Goal: Task Accomplishment & Management: Use online tool/utility

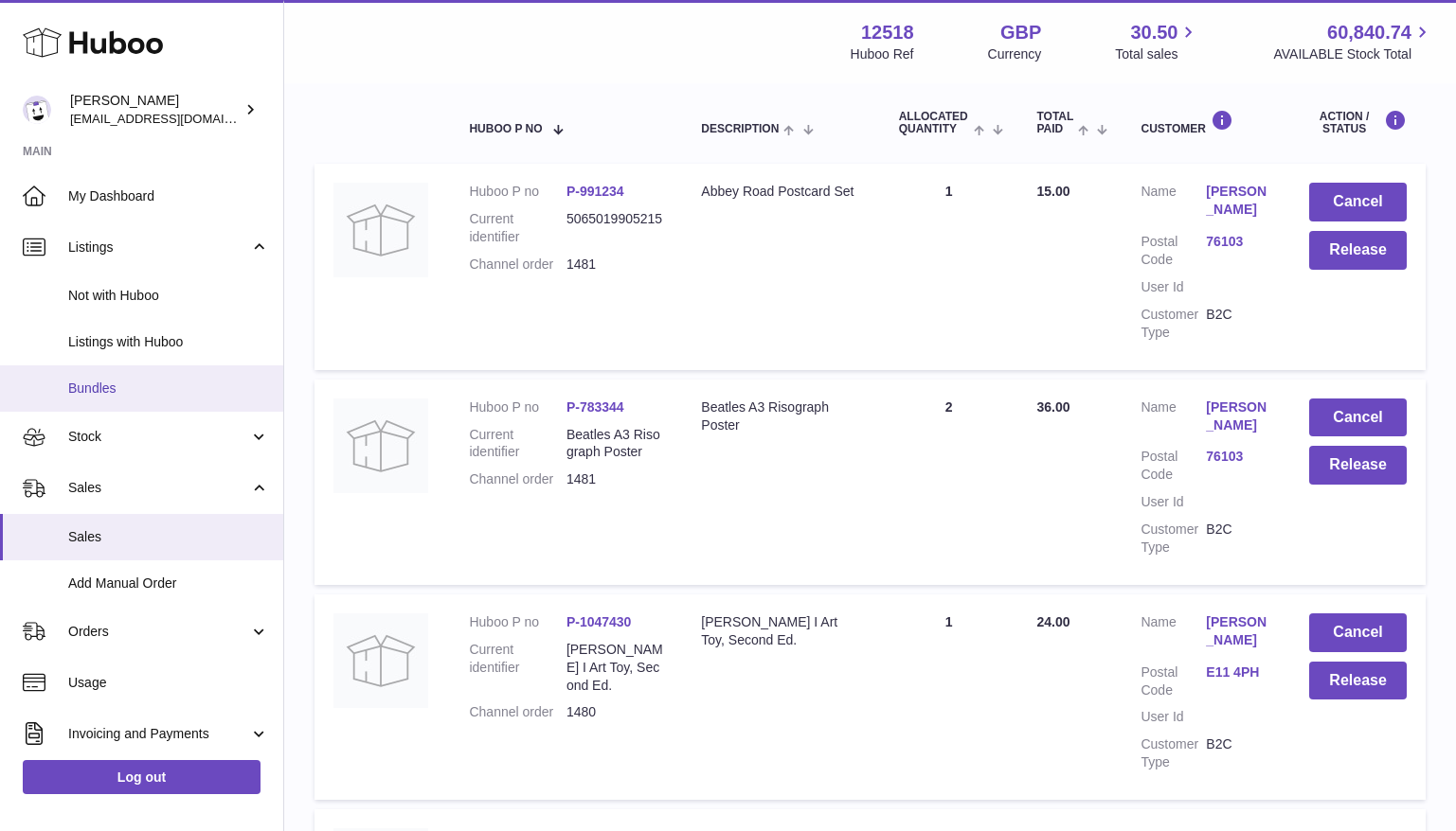
drag, startPoint x: 283, startPoint y: 320, endPoint x: 273, endPoint y: 389, distance: 69.7
click at [276, 390] on div "My Dashboard Listings Not with Huboo Listings with Huboo Bundles Stock Stock St…" at bounding box center [141, 462] width 283 height 586
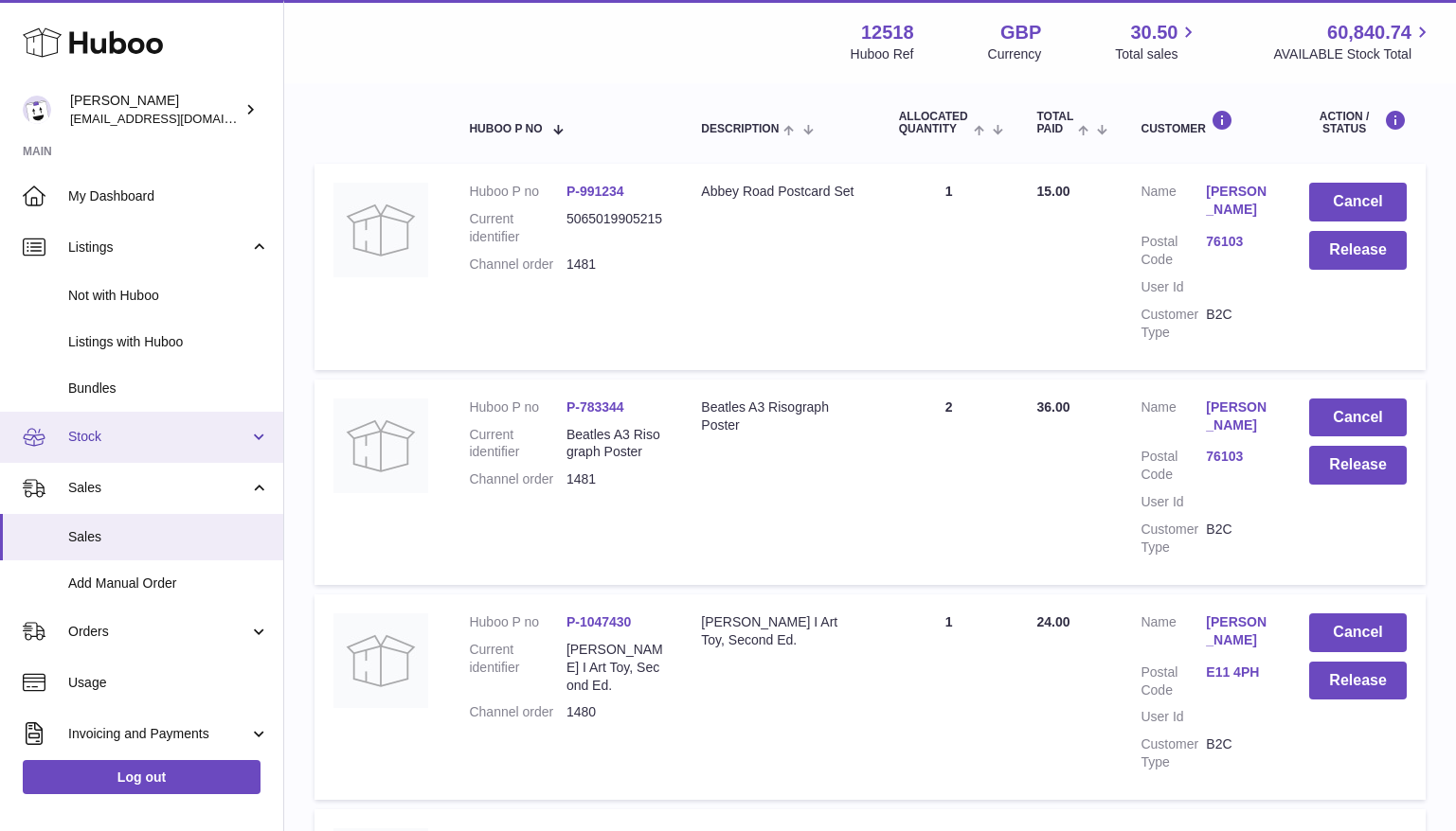
click at [226, 429] on span "Stock" at bounding box center [158, 437] width 181 height 18
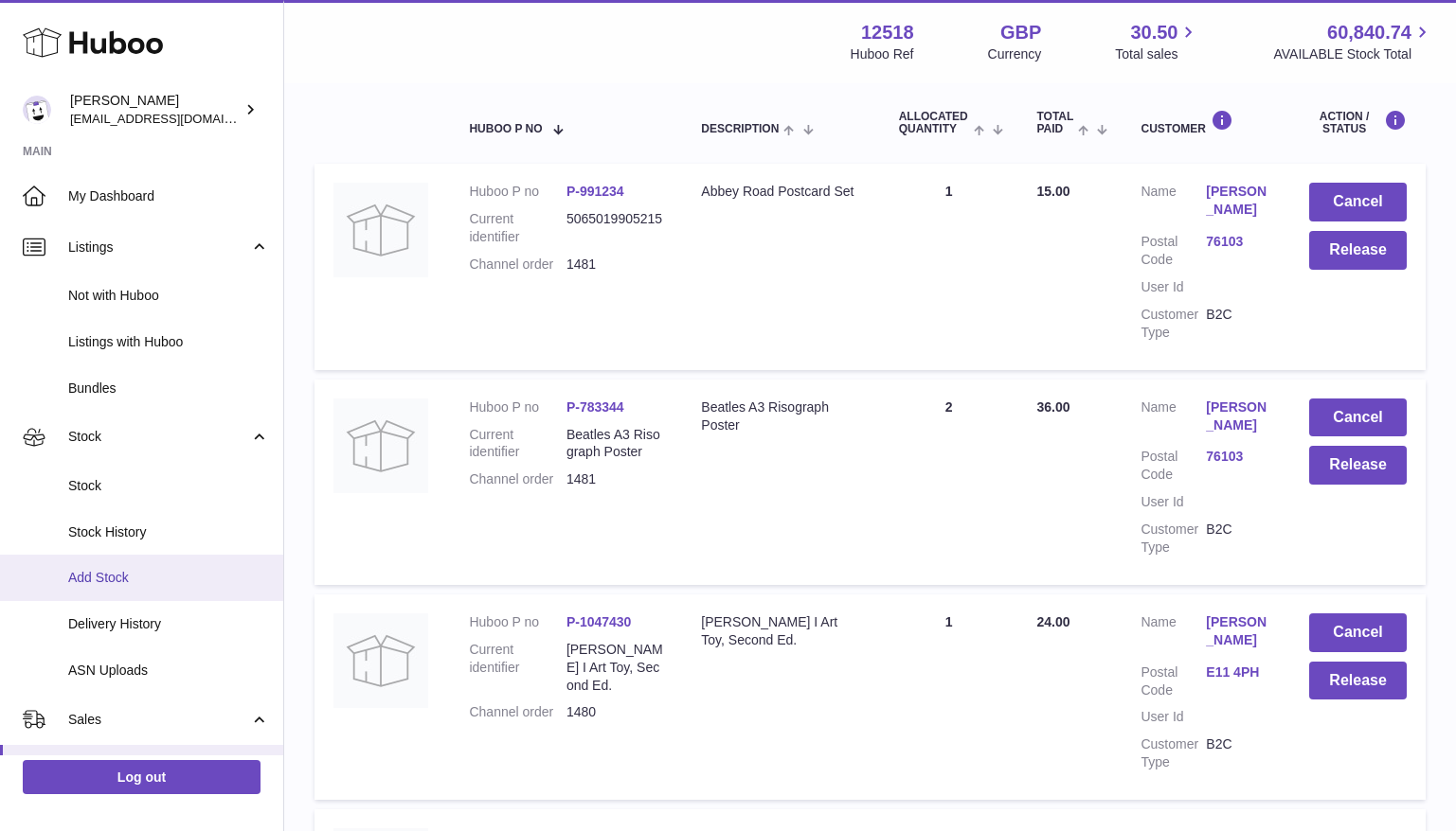
click at [157, 576] on span "Add Stock" at bounding box center [168, 578] width 201 height 18
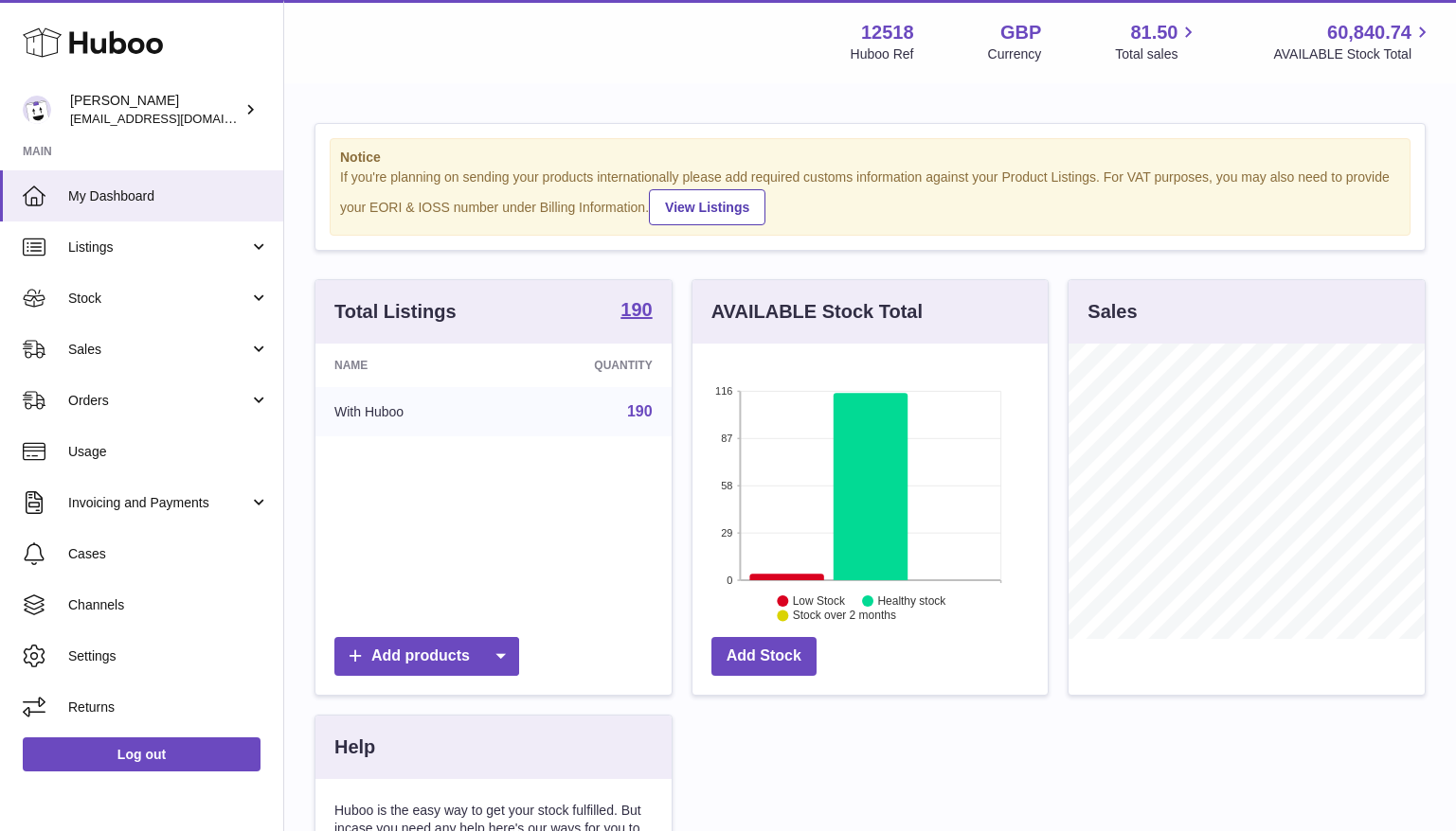
scroll to position [295, 356]
click at [118, 291] on span "Stock" at bounding box center [158, 298] width 181 height 18
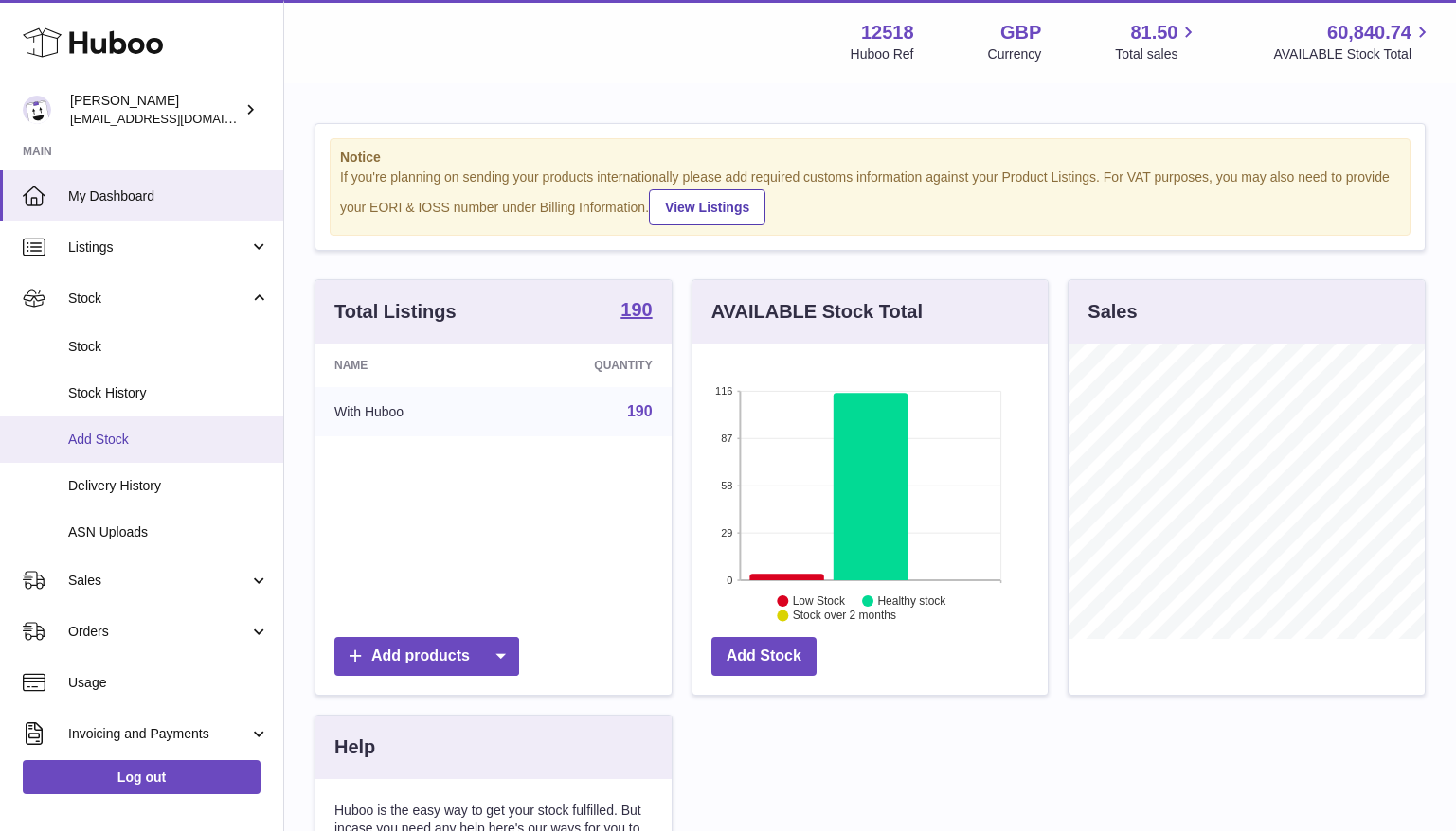
click at [116, 443] on span "Add Stock" at bounding box center [168, 439] width 201 height 18
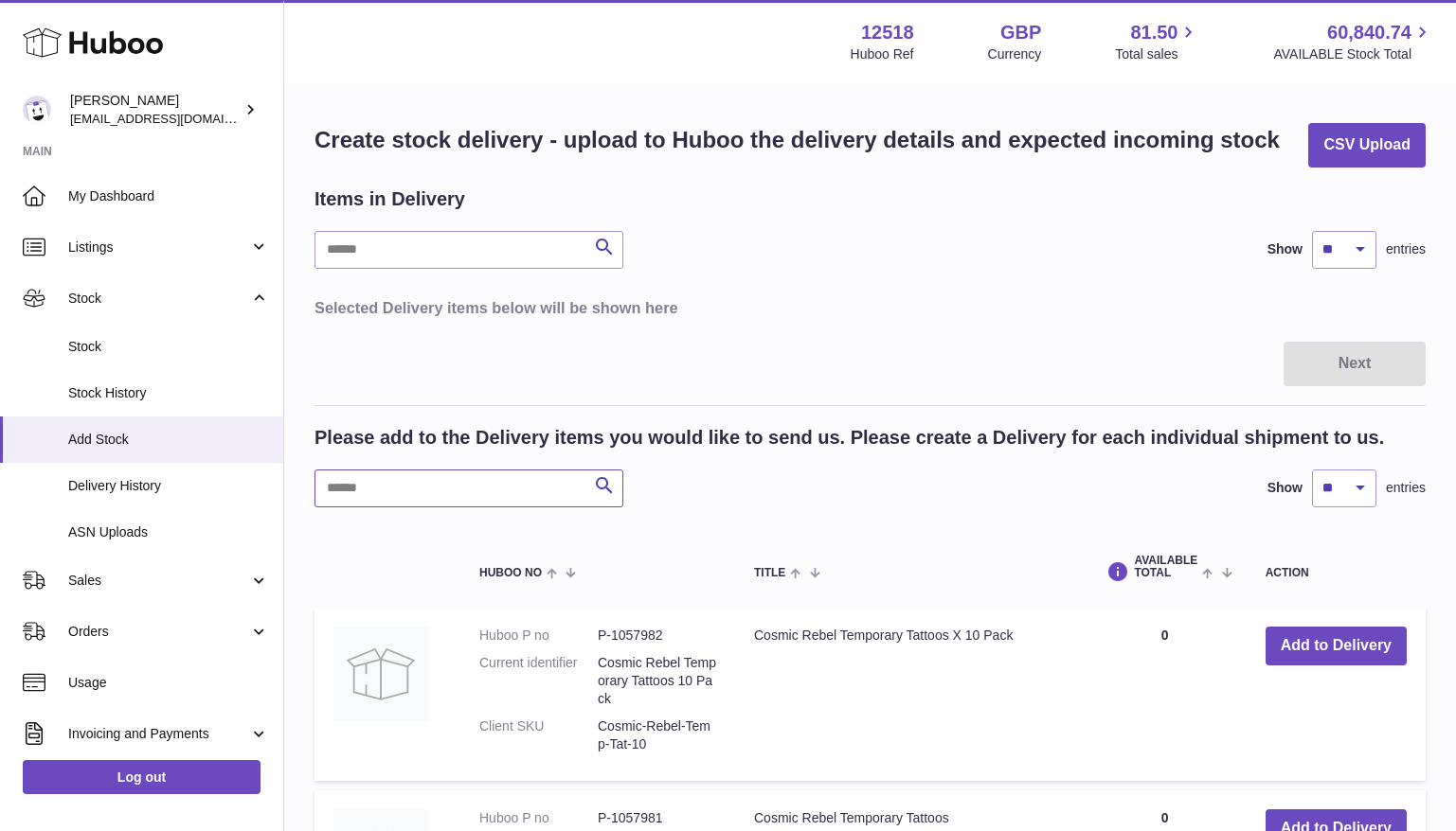
click at [481, 495] on input "text" at bounding box center [468, 489] width 309 height 38
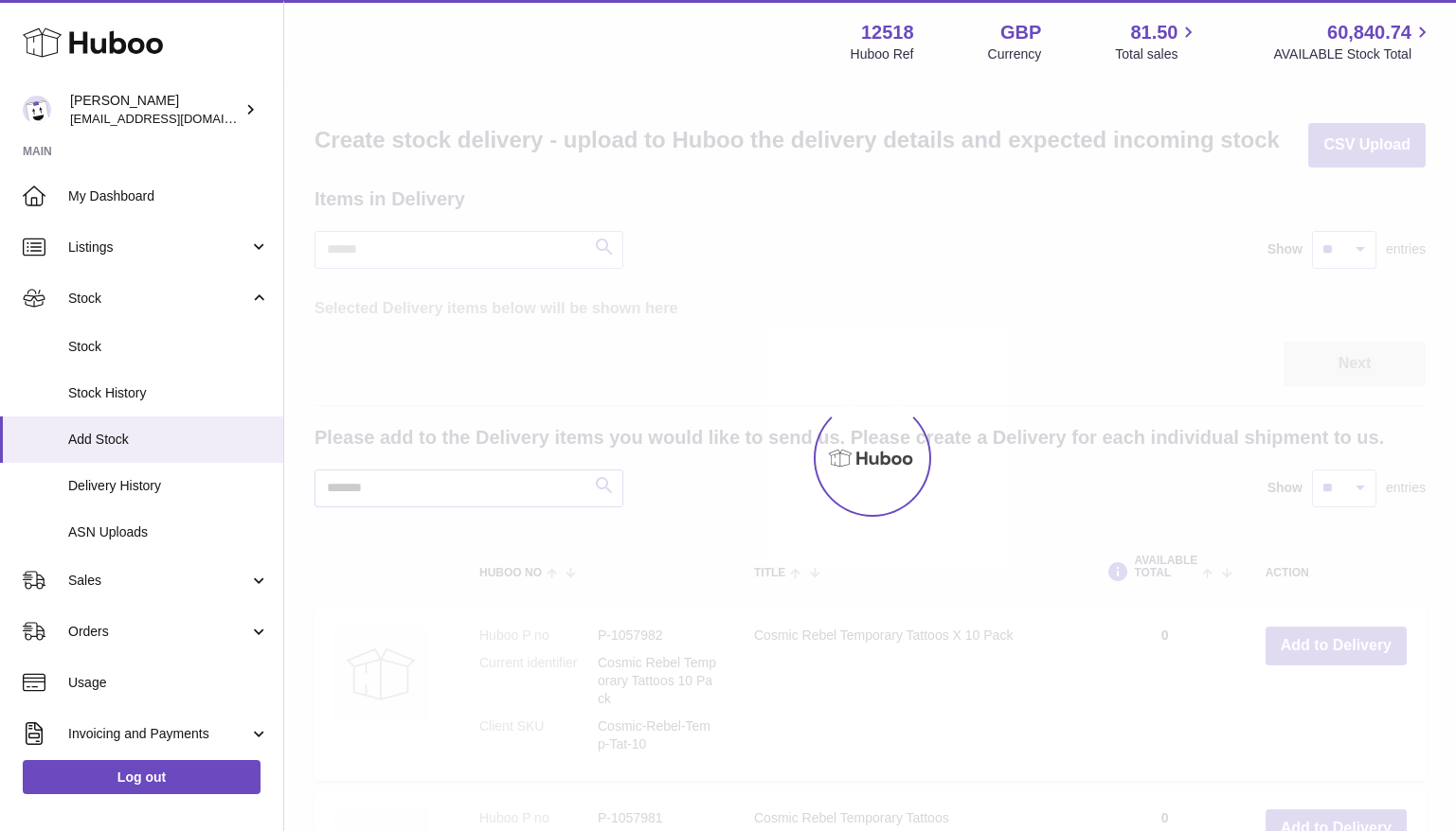
type input "*******"
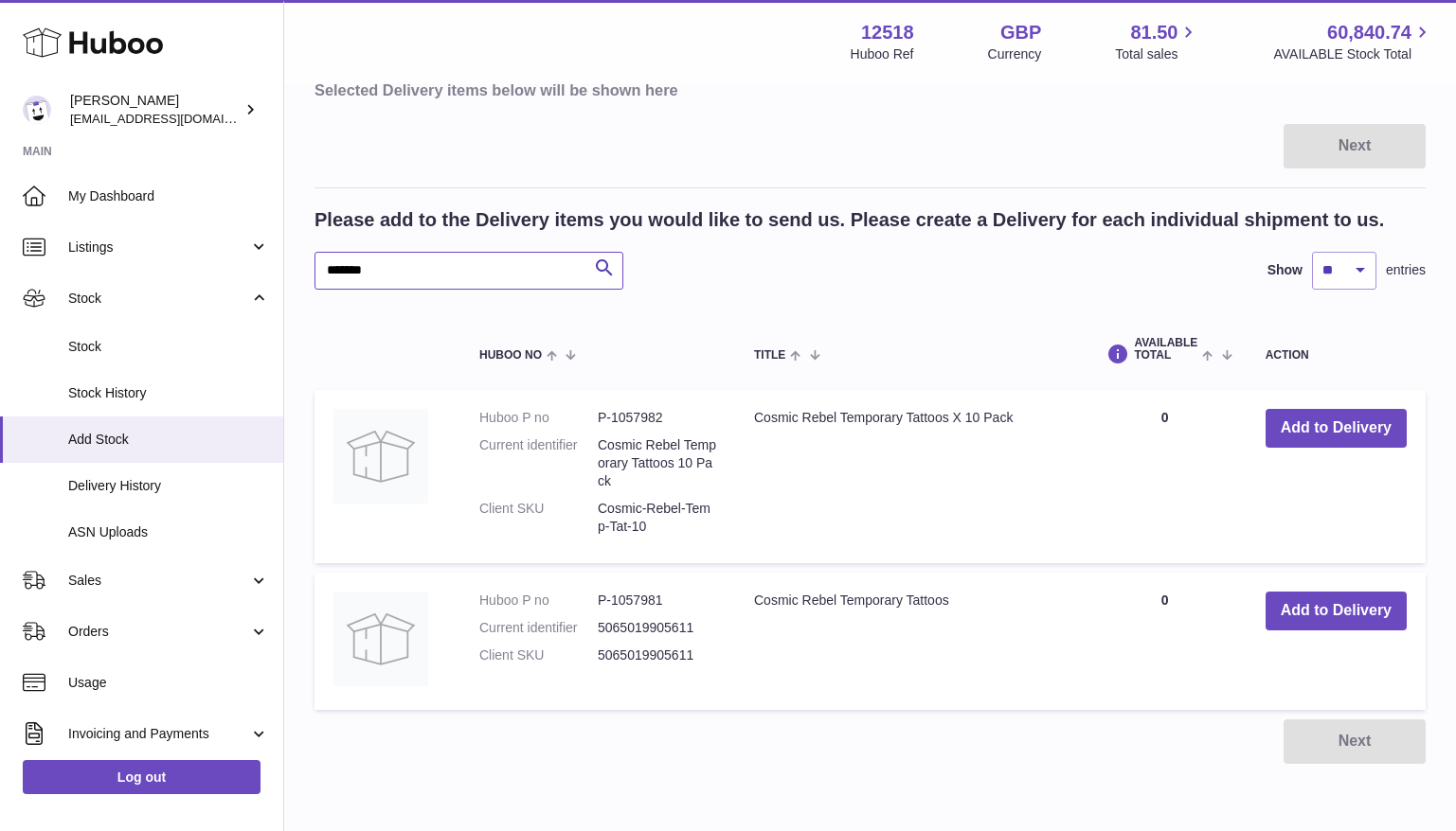
scroll to position [240, 0]
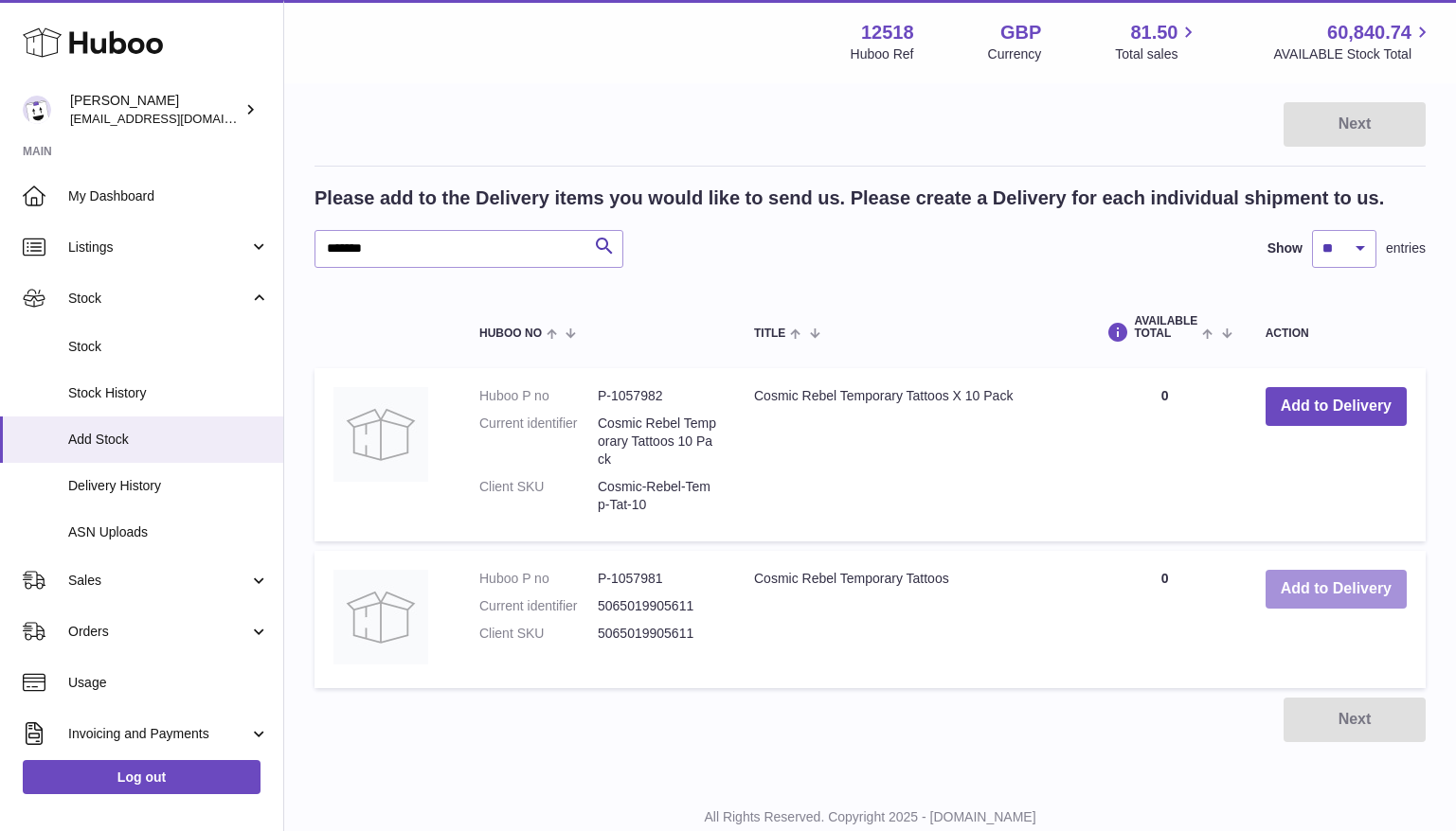
click at [1319, 590] on button "Add to Delivery" at bounding box center [1336, 589] width 141 height 39
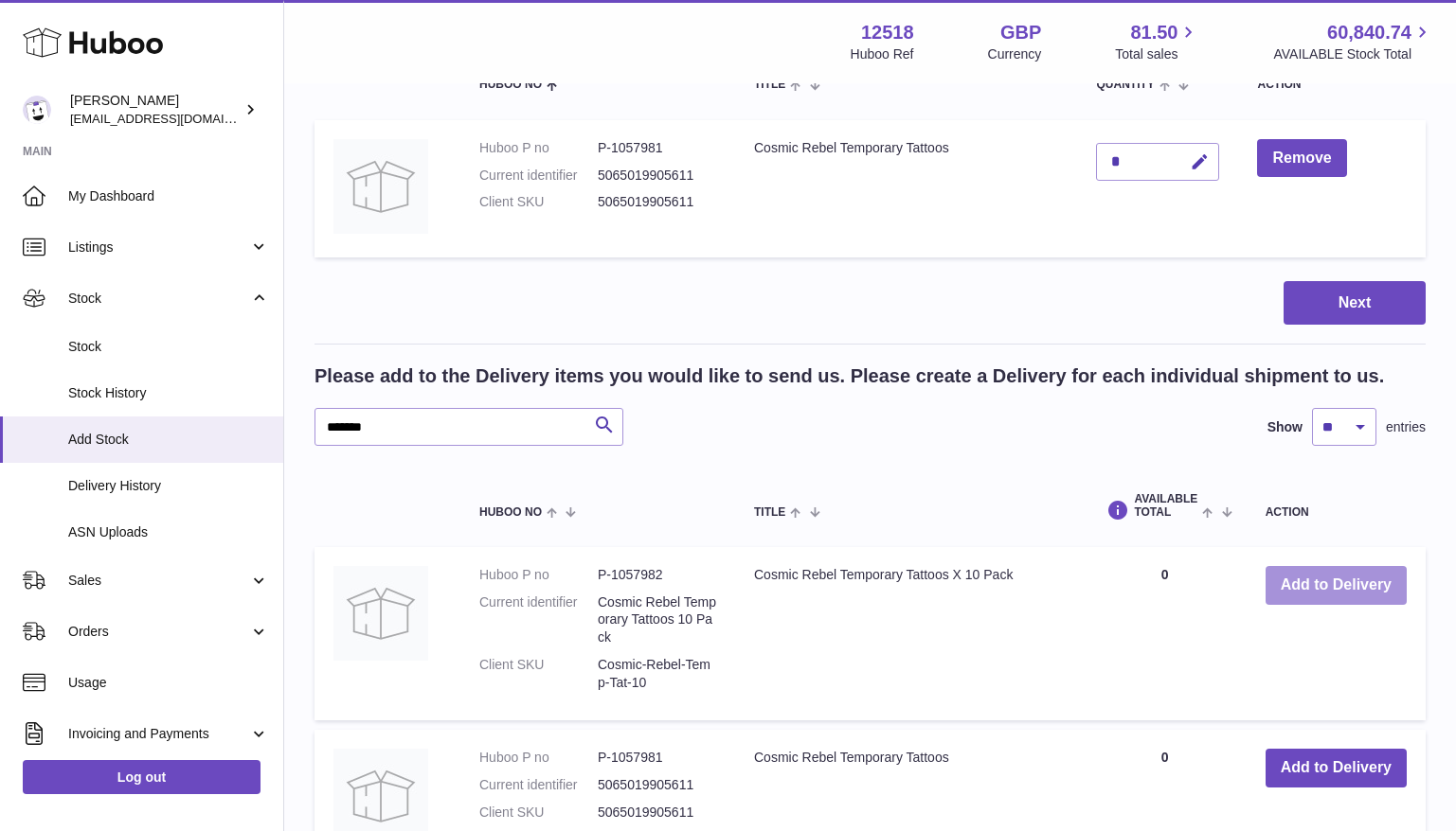
click at [1332, 576] on button "Add to Delivery" at bounding box center [1336, 586] width 141 height 39
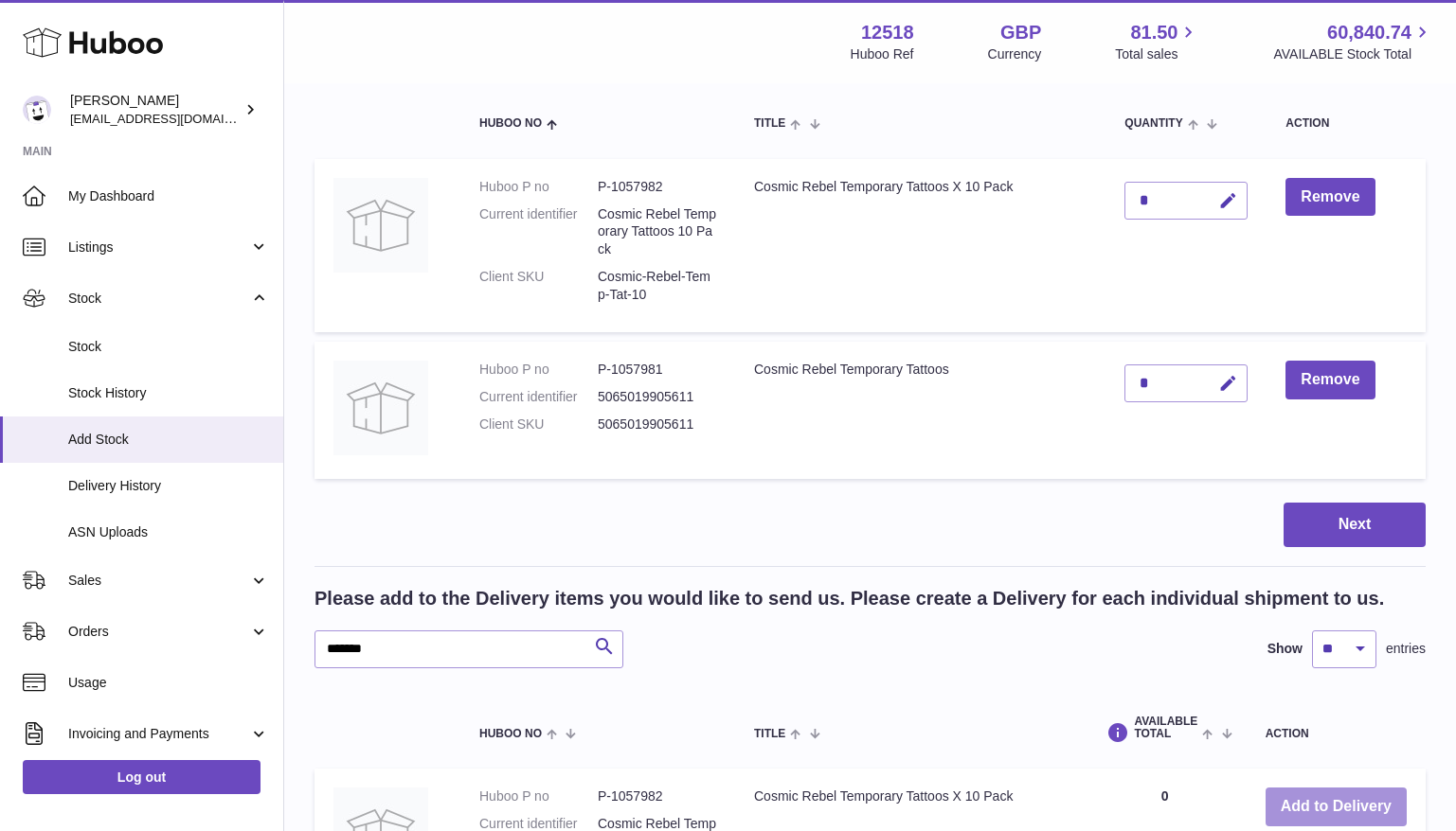
scroll to position [198, 0]
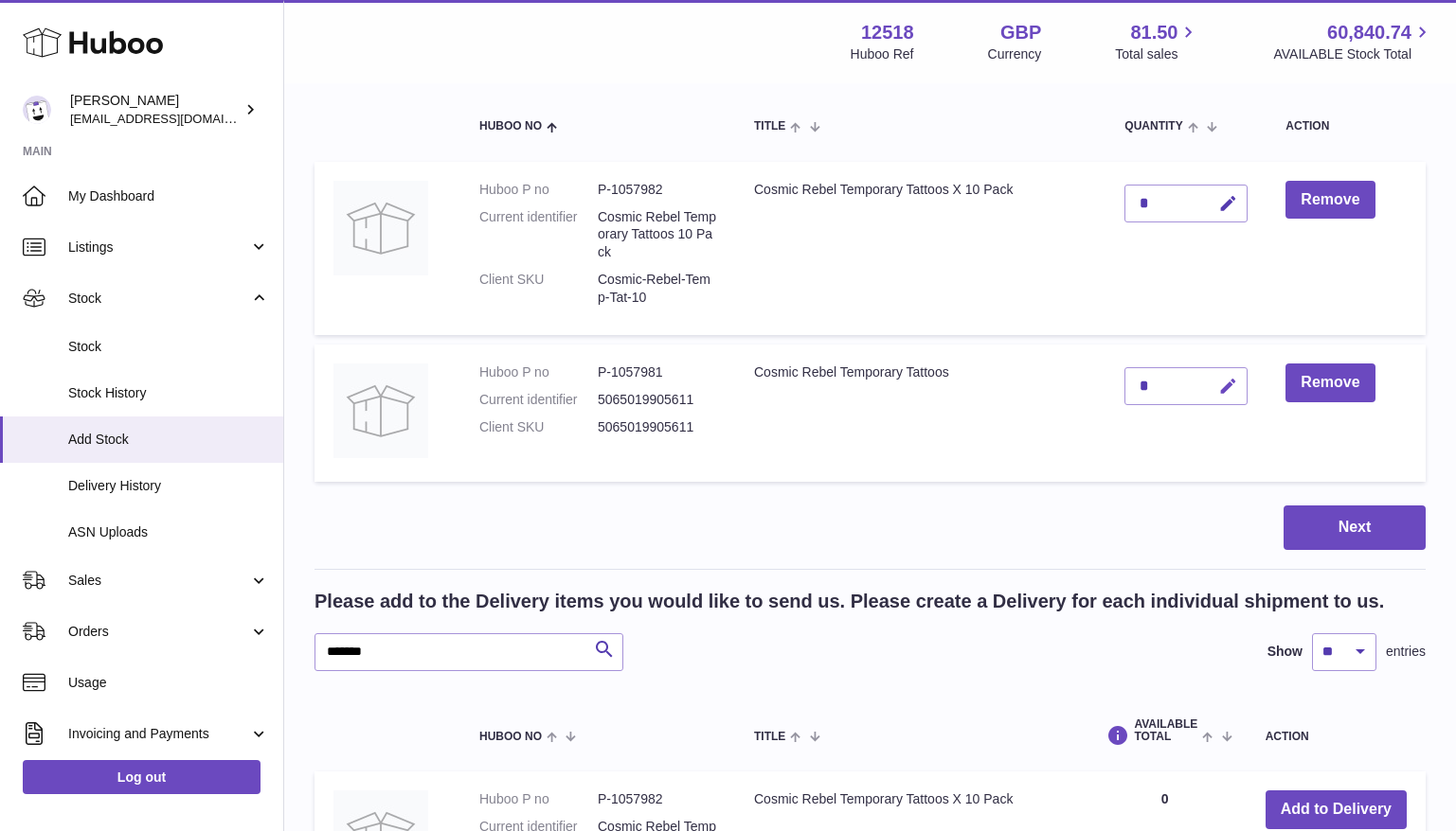
click at [1231, 385] on icon "button" at bounding box center [1228, 387] width 20 height 20
drag, startPoint x: 1146, startPoint y: 388, endPoint x: 1121, endPoint y: 385, distance: 25.2
click at [1124, 385] on td "*" at bounding box center [1186, 414] width 161 height 138
drag, startPoint x: 1146, startPoint y: 389, endPoint x: 1125, endPoint y: 388, distance: 21.0
click at [1125, 388] on input "**" at bounding box center [1186, 387] width 123 height 38
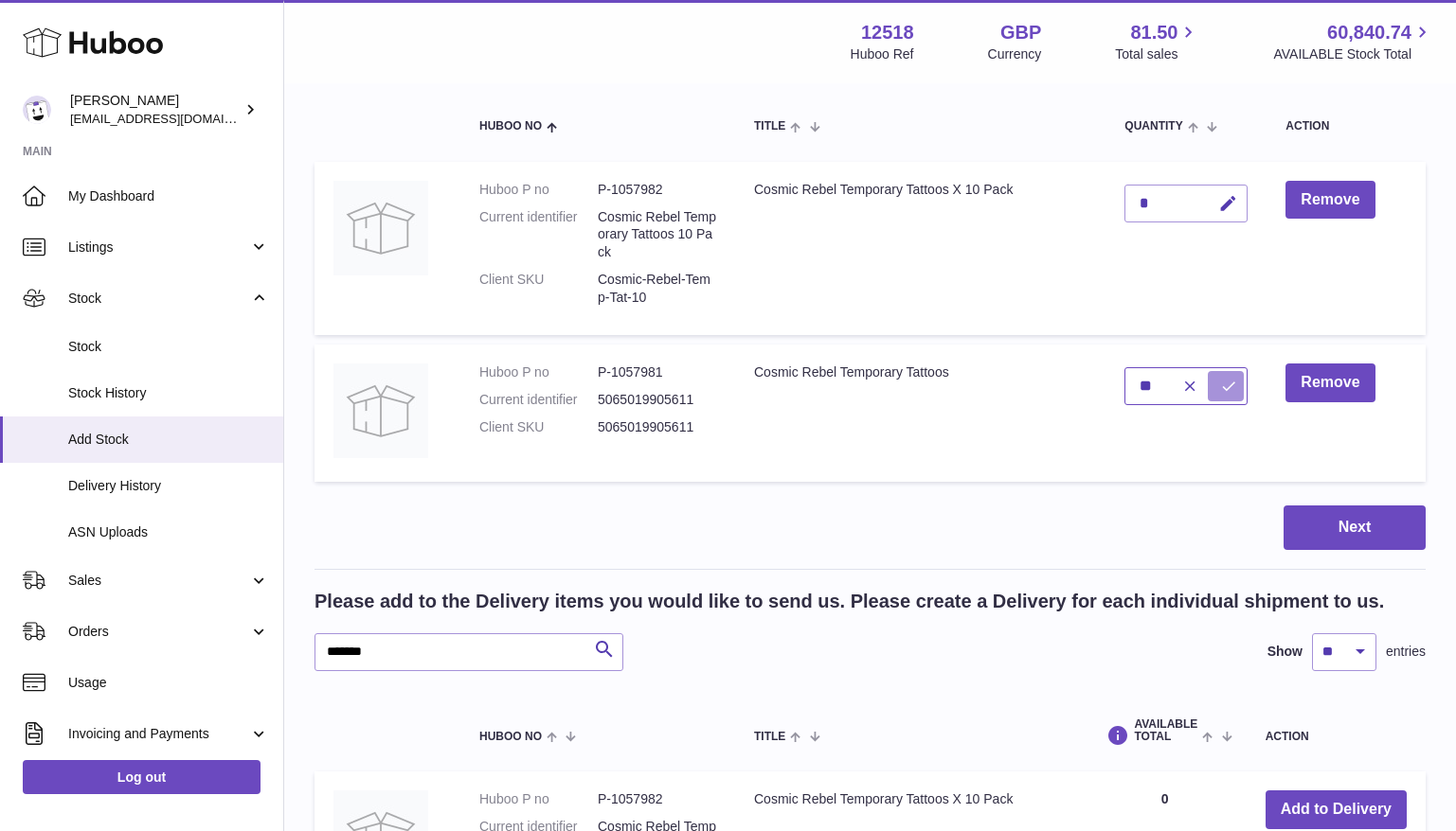
type input "**"
click at [1223, 386] on icon "submit" at bounding box center [1229, 387] width 17 height 17
click at [1230, 202] on icon "button" at bounding box center [1228, 203] width 20 height 20
drag, startPoint x: 1140, startPoint y: 202, endPoint x: 1124, endPoint y: 200, distance: 16.1
click at [1124, 199] on input "*" at bounding box center [1186, 203] width 123 height 38
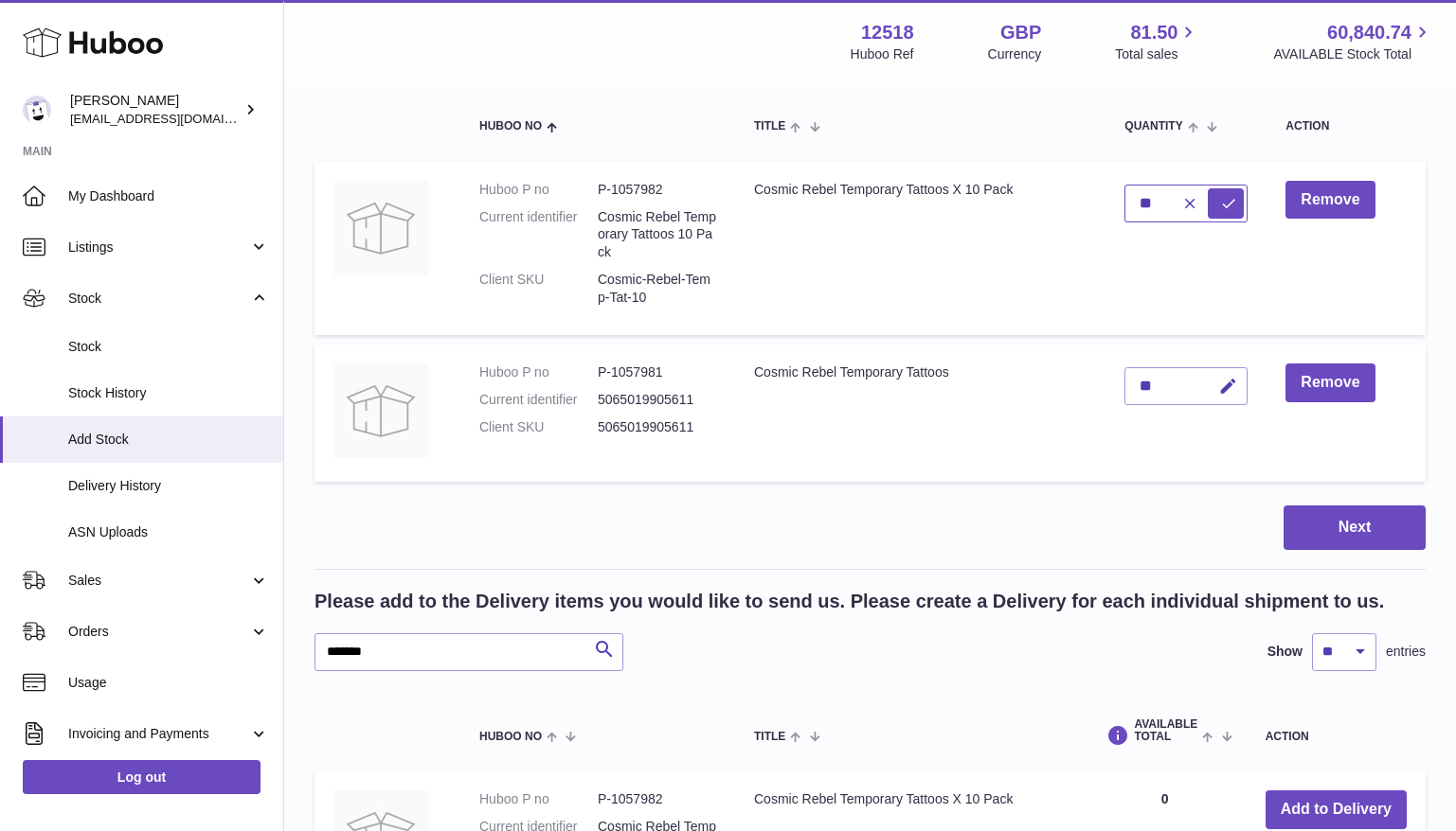
type input "**"
click at [1223, 202] on icon "submit" at bounding box center [1229, 203] width 17 height 17
click at [1385, 533] on button "Next" at bounding box center [1354, 527] width 142 height 45
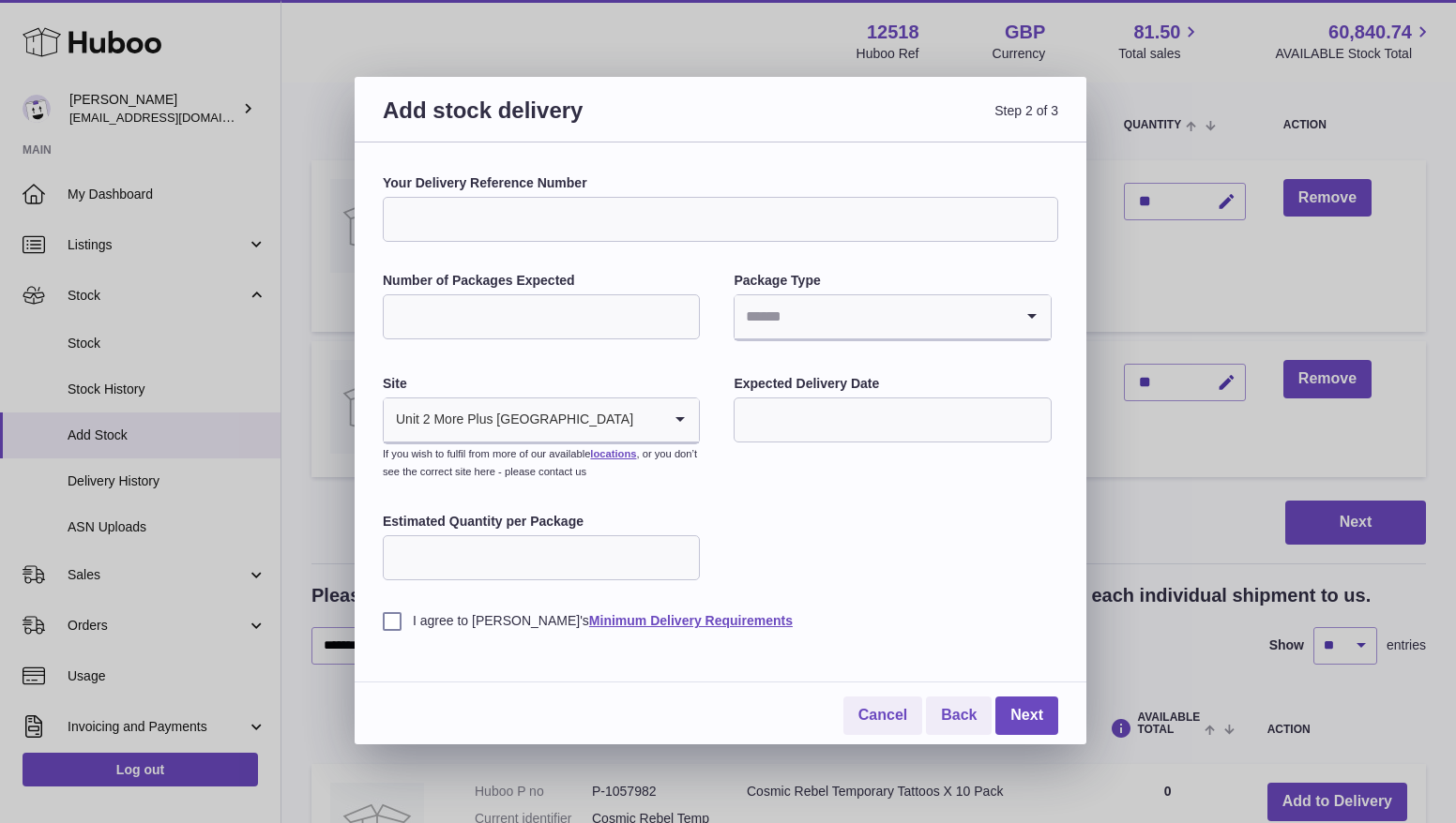
click at [561, 217] on input "Your Delivery Reference Number" at bounding box center [720, 219] width 675 height 45
type input "**********"
click at [534, 317] on input "Number of Packages Expected" at bounding box center [540, 317] width 317 height 45
type input "*"
click at [842, 317] on input "Search for option" at bounding box center [872, 317] width 277 height 44
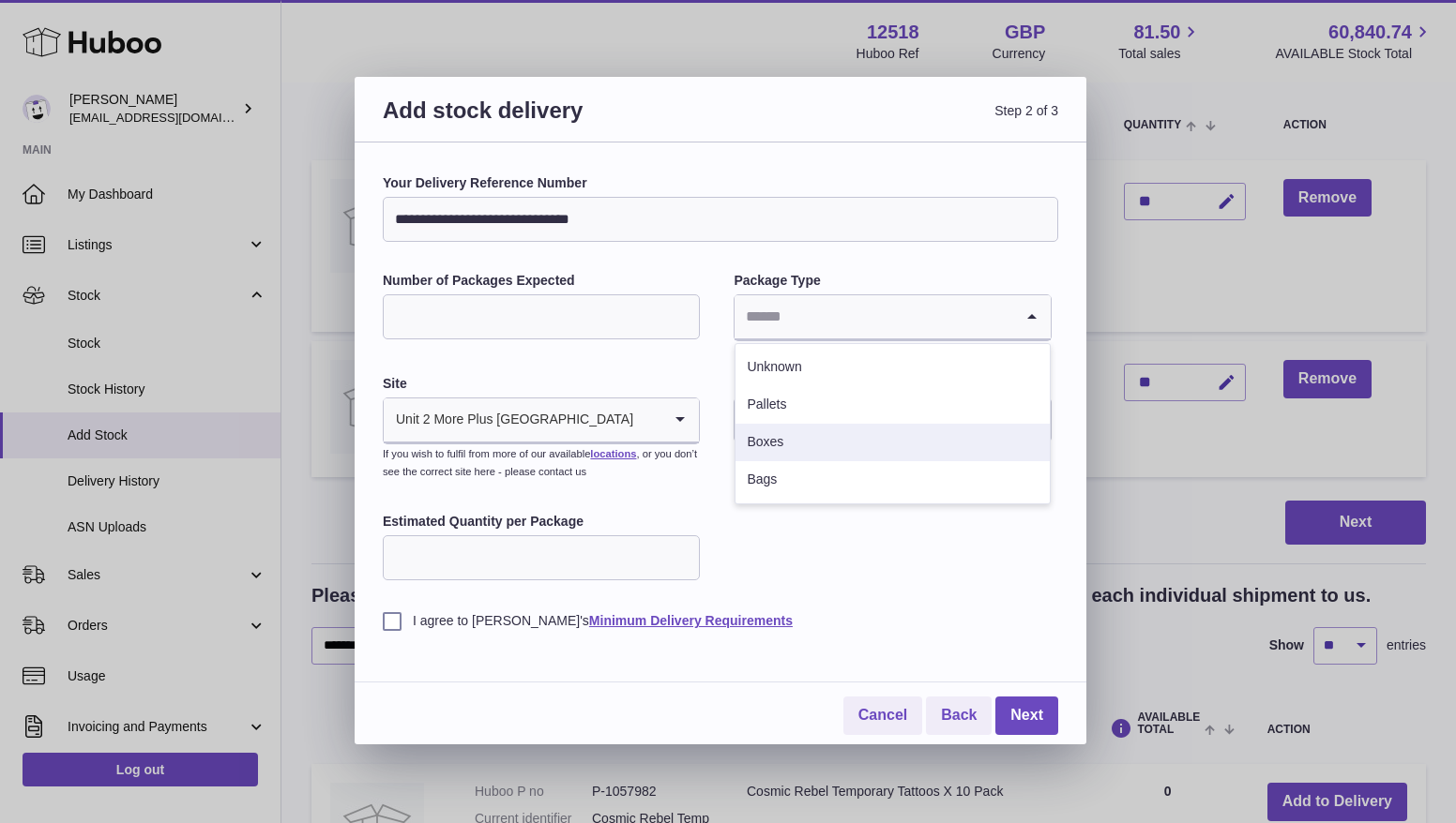
click at [778, 437] on li "Boxes" at bounding box center [891, 443] width 313 height 38
click at [785, 429] on input "text" at bounding box center [891, 420] width 317 height 45
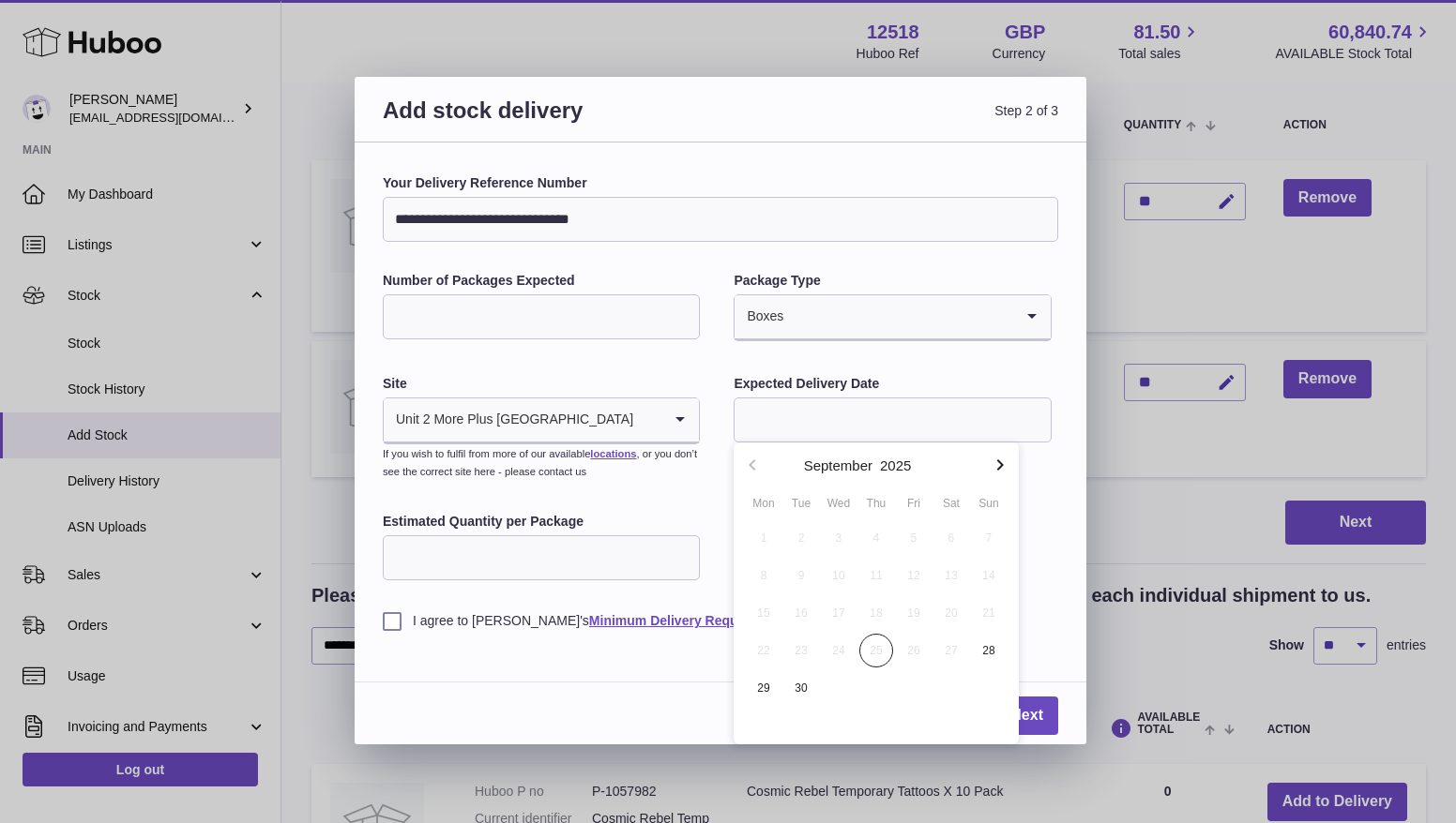
click at [1003, 461] on icon "button" at bounding box center [1000, 465] width 23 height 23
click at [845, 535] on span "1" at bounding box center [838, 538] width 34 height 34
type input "**********"
click at [503, 559] on input "Estimated Quantity per Package" at bounding box center [540, 558] width 317 height 45
type input "**"
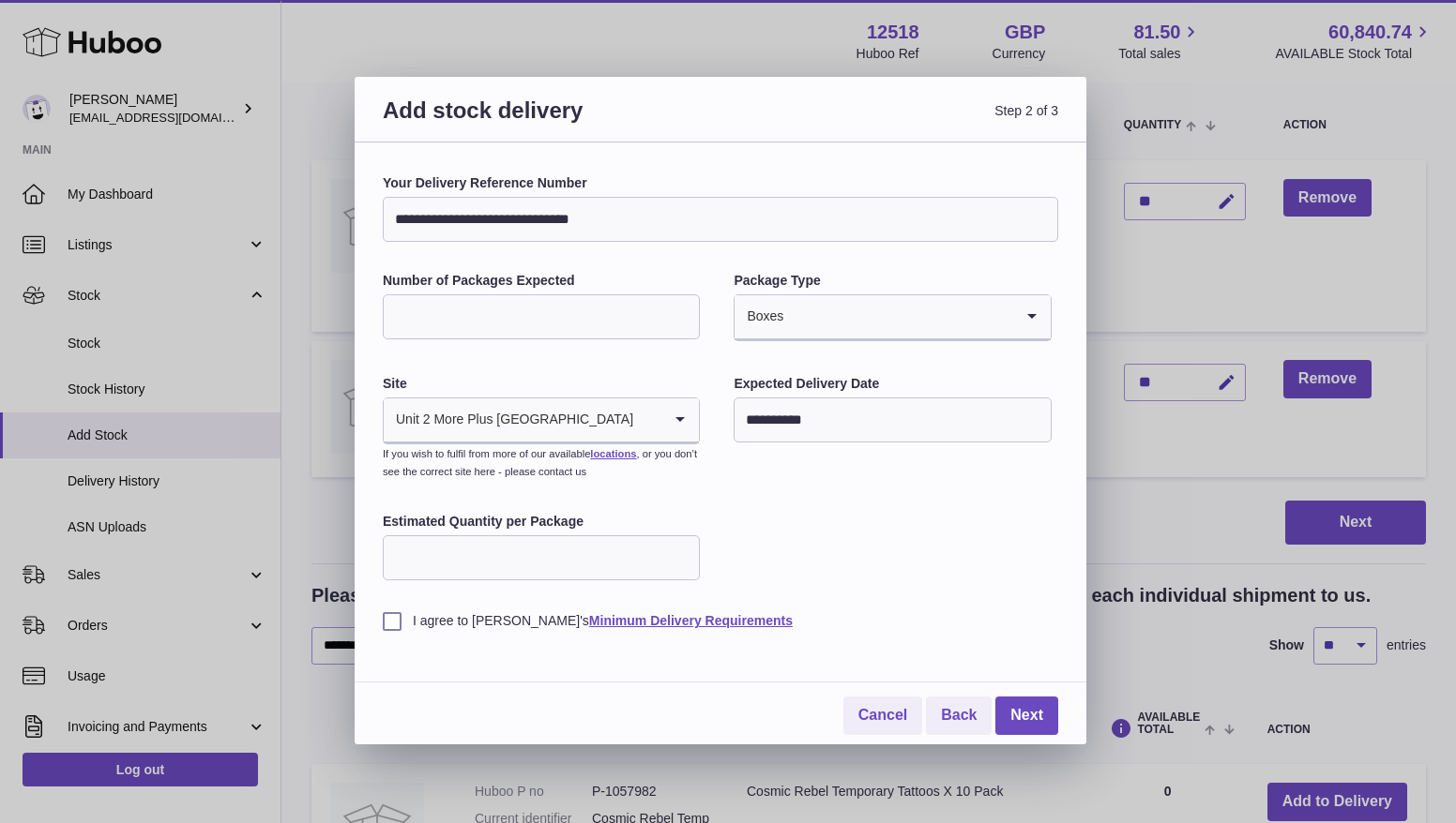
click at [393, 624] on label "I agree to [PERSON_NAME]'s Minimum Delivery Requirements" at bounding box center [720, 621] width 675 height 18
click at [1030, 713] on link "Next" at bounding box center [1026, 716] width 62 height 39
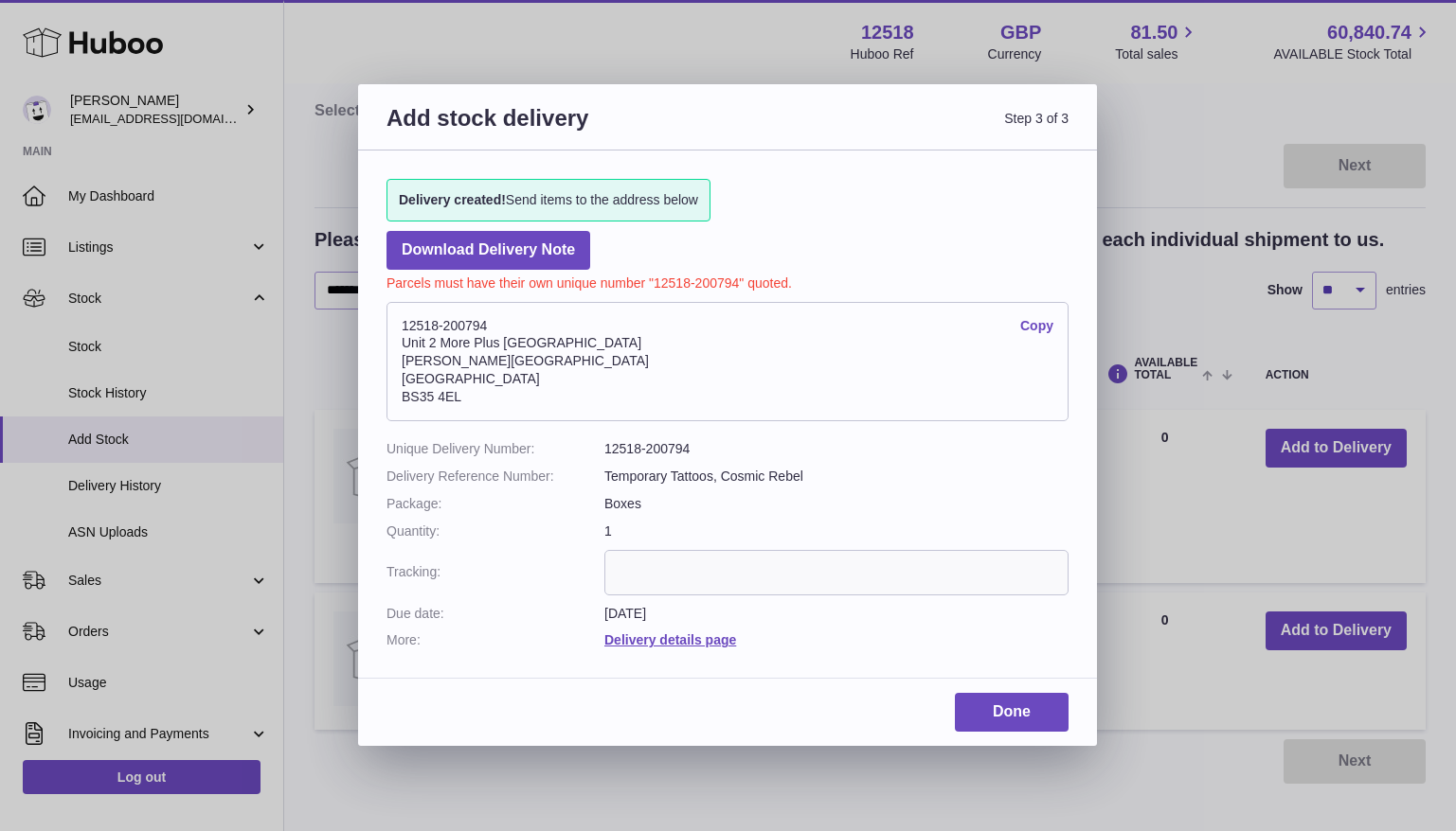
click at [1037, 326] on link "Copy" at bounding box center [1037, 326] width 33 height 18
click at [1022, 712] on link "Done" at bounding box center [1011, 713] width 114 height 39
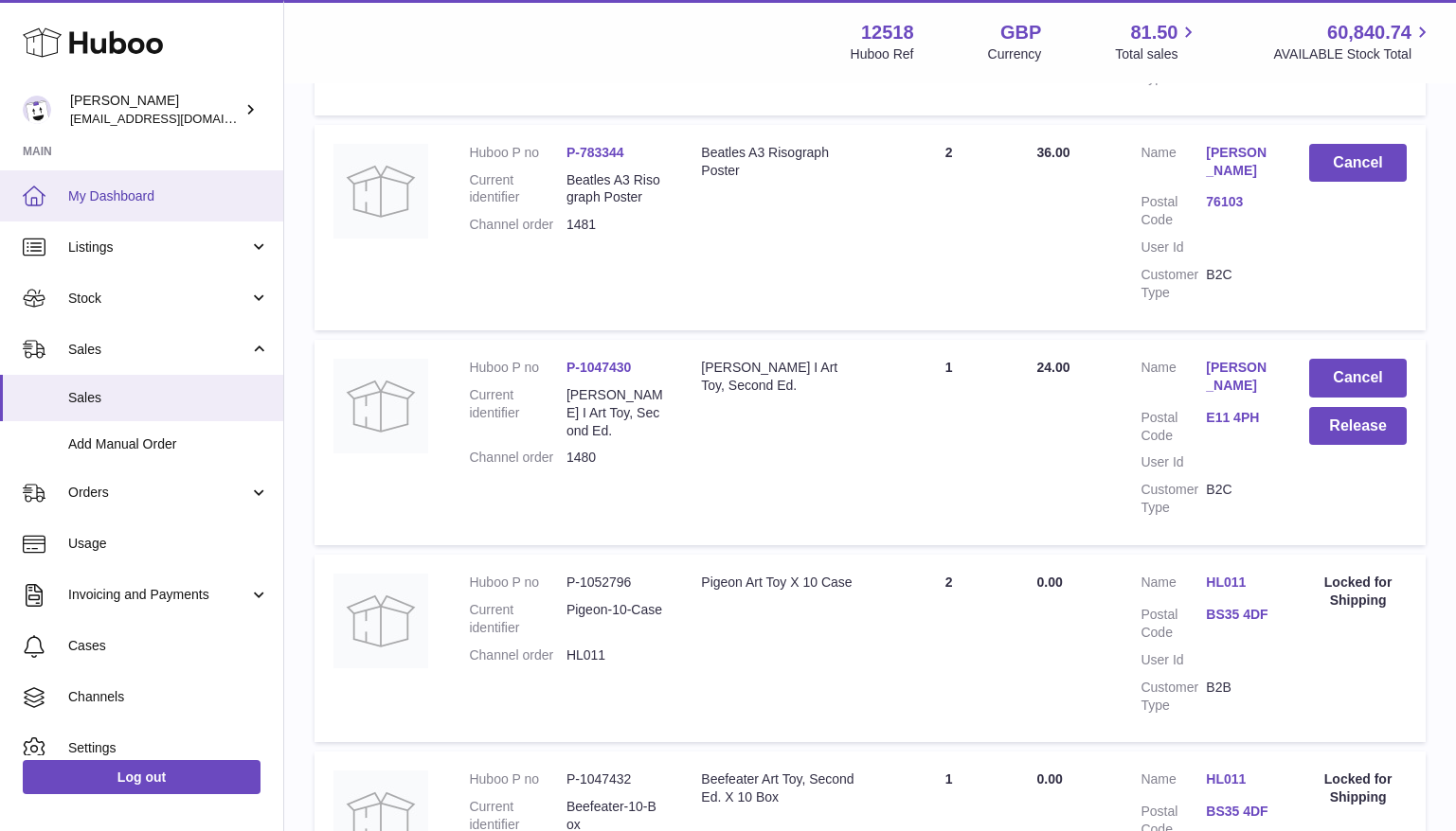
click at [99, 201] on span "My Dashboard" at bounding box center [168, 196] width 201 height 18
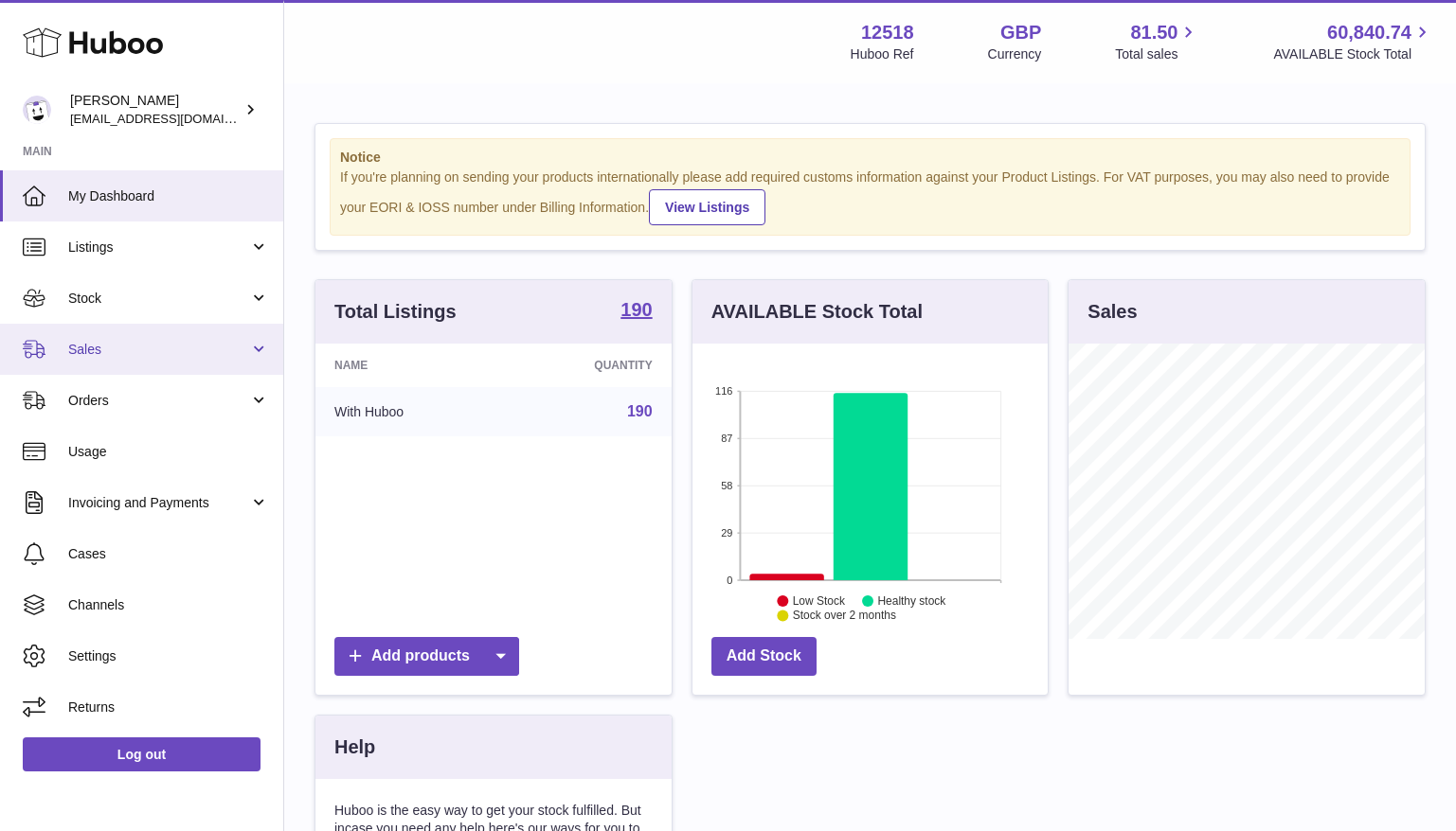
scroll to position [295, 356]
